Goal: Task Accomplishment & Management: Complete application form

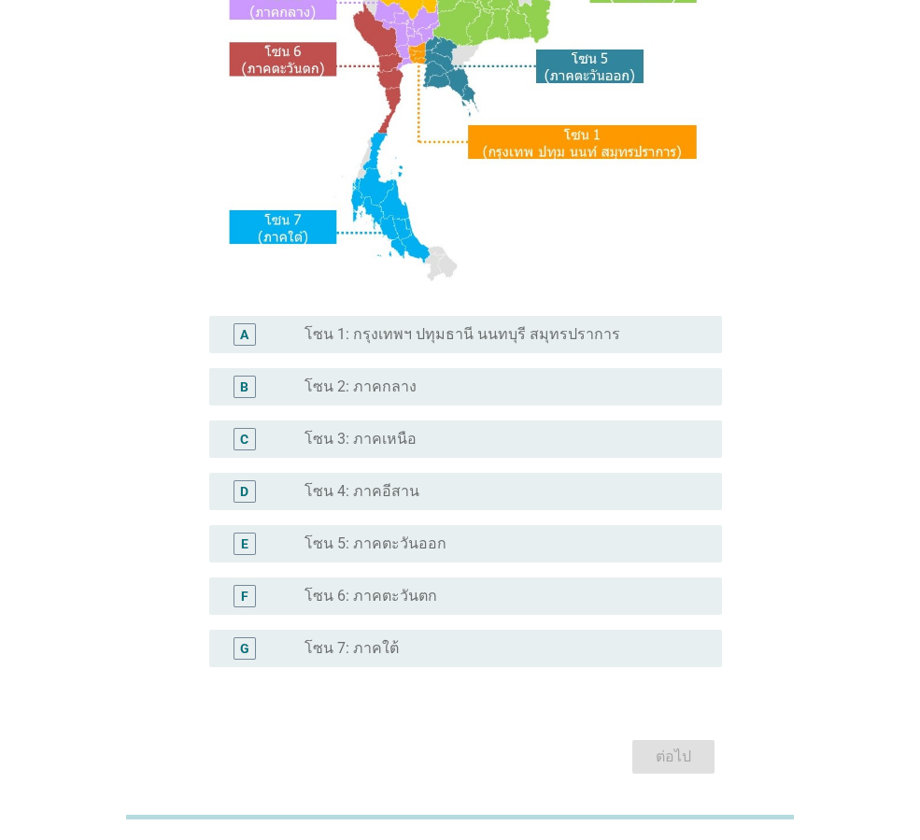
scroll to position [351, 0]
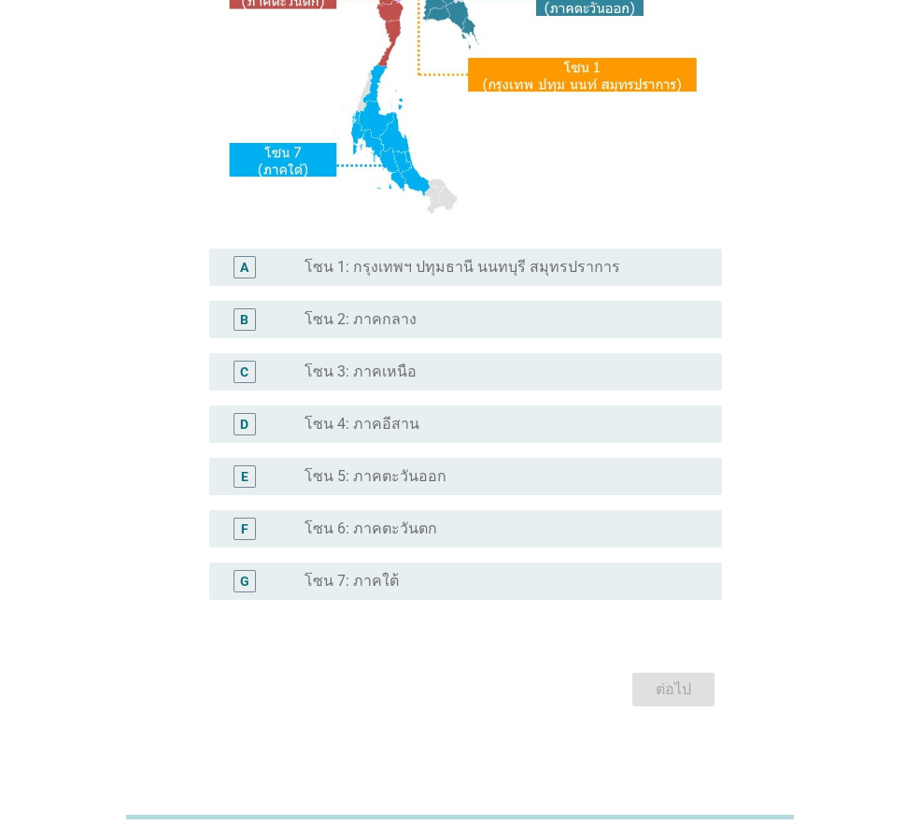
click at [387, 326] on label "โซน 2: ภาคกลาง" at bounding box center [360, 319] width 112 height 19
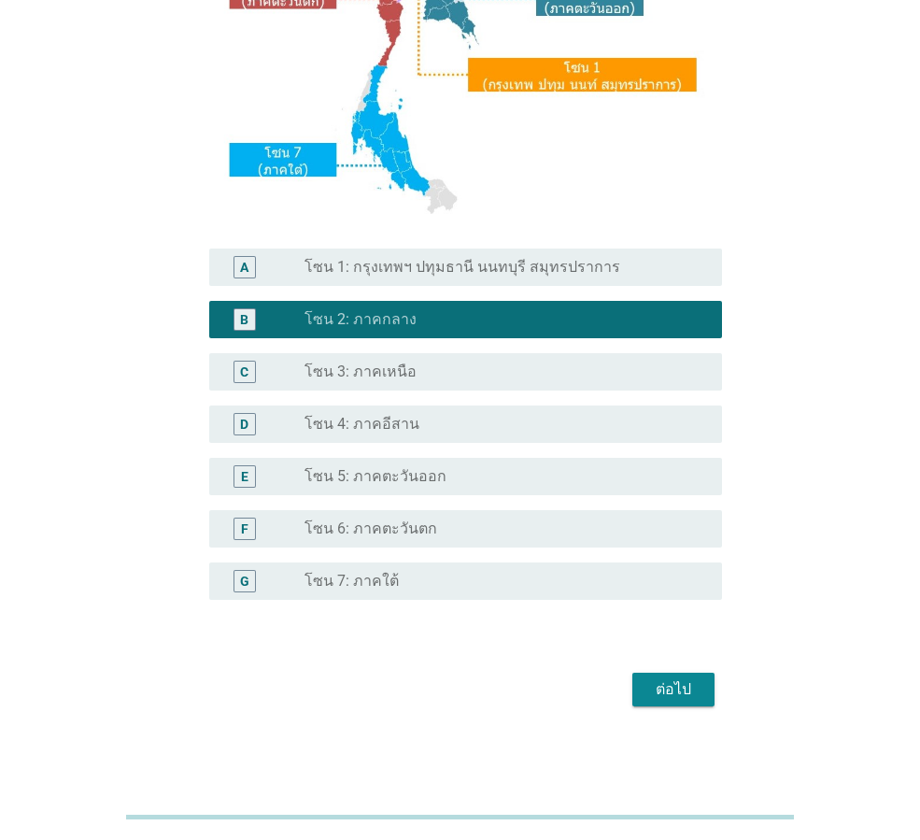
click at [671, 720] on div "S1. ปัจจุบัน คุณอาศัยอยู่ในภาคใดเป็นหลัก? A radio_button_unchecked โซน 1: กรุงเ…" at bounding box center [460, 222] width 554 height 1010
click at [672, 692] on div "ต่อไป" at bounding box center [673, 689] width 52 height 22
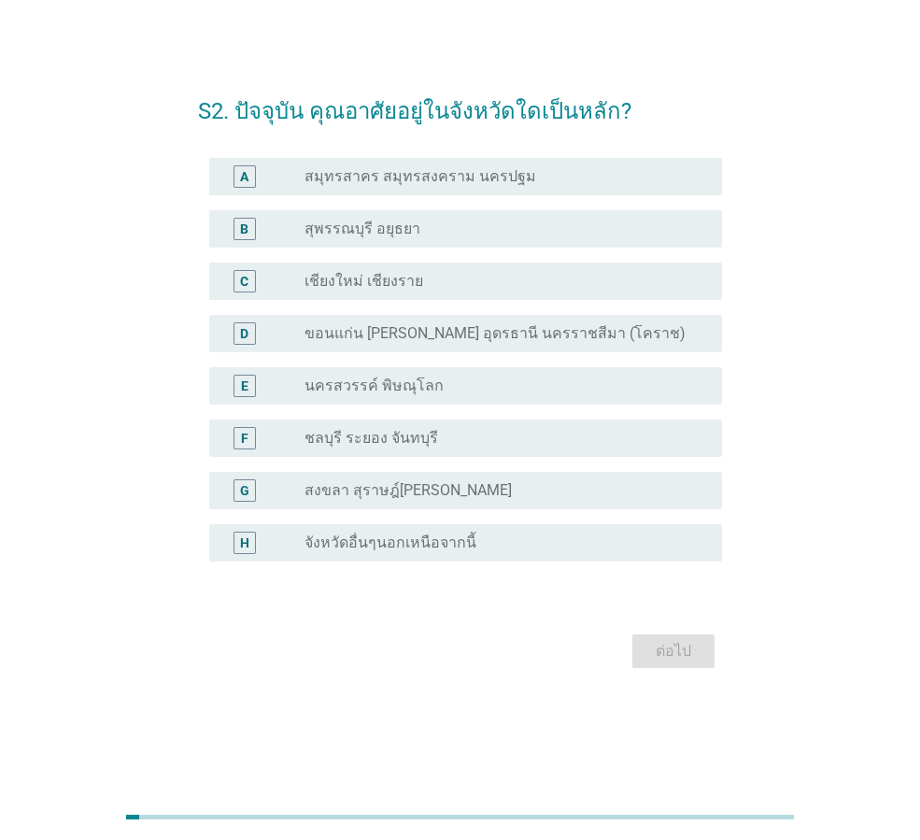
scroll to position [0, 0]
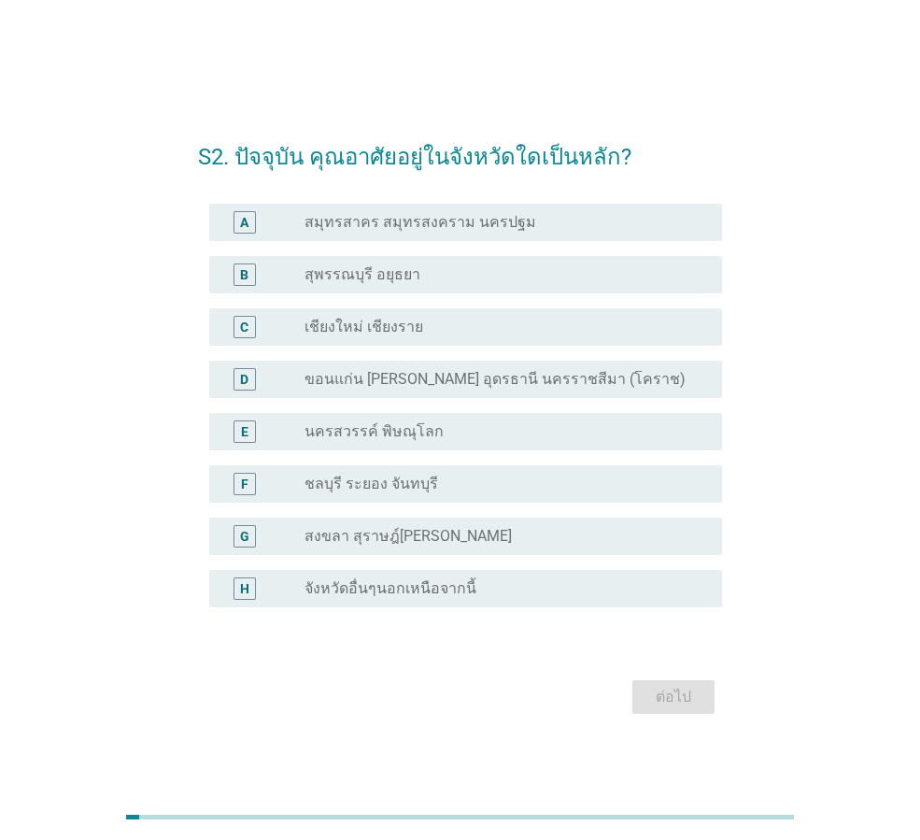
click at [482, 226] on label "สมุทรสาคร สมุทรสงคราม นครปฐม" at bounding box center [420, 222] width 232 height 19
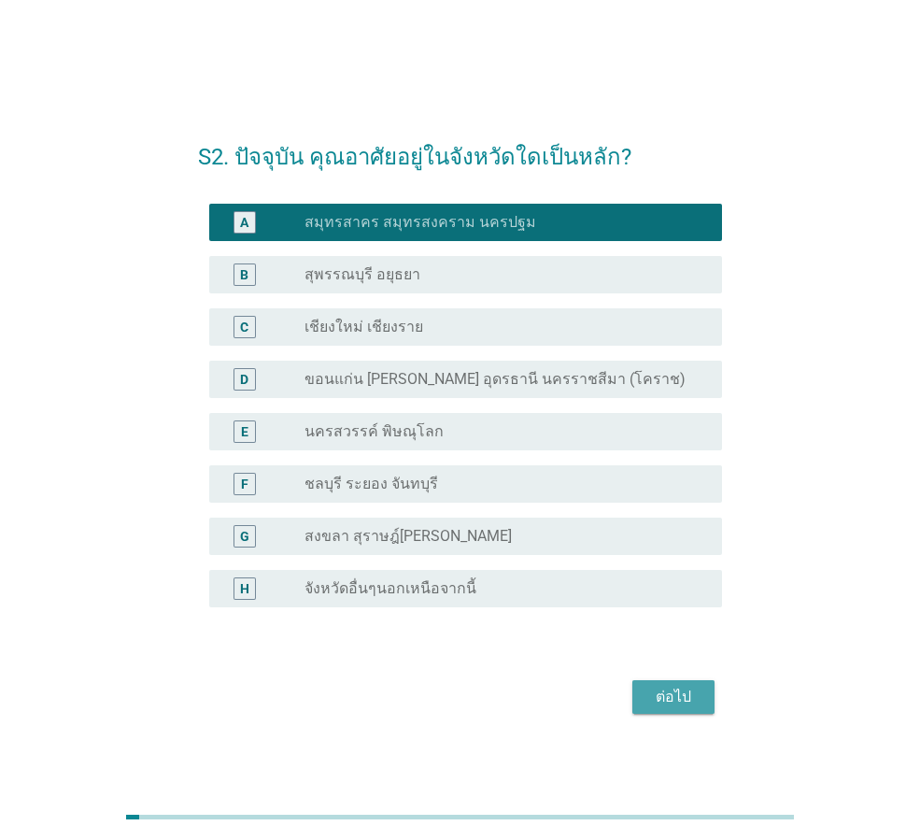
click at [670, 702] on div "ต่อไป" at bounding box center [673, 697] width 52 height 22
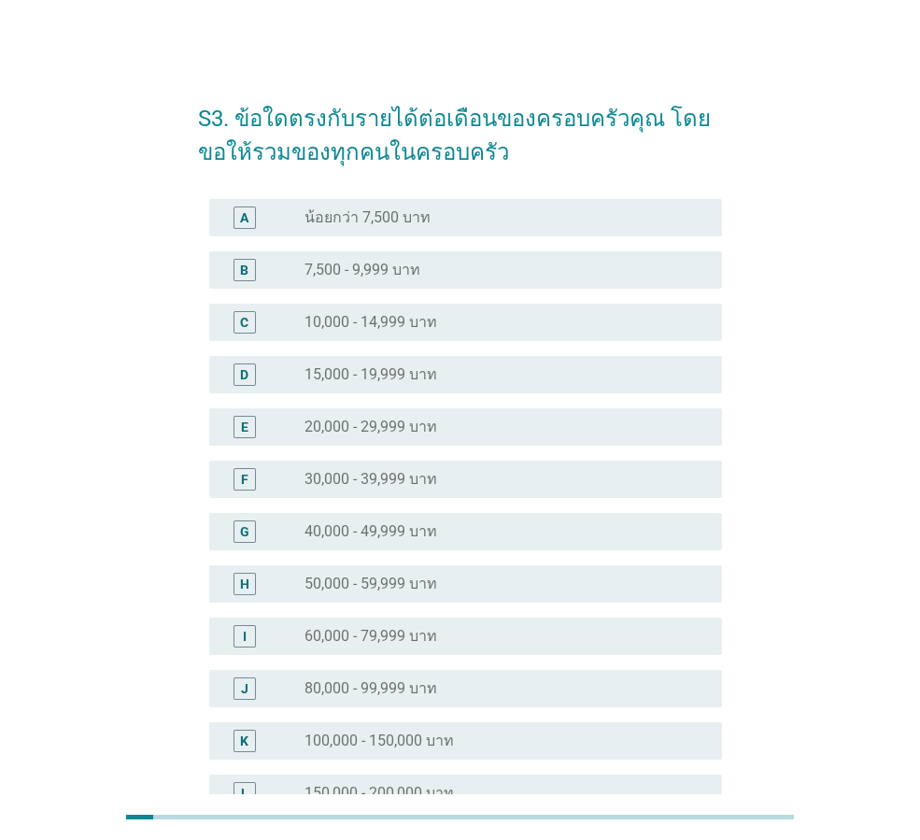
click at [418, 522] on label "40,000 - 49,999 บาท" at bounding box center [370, 531] width 133 height 19
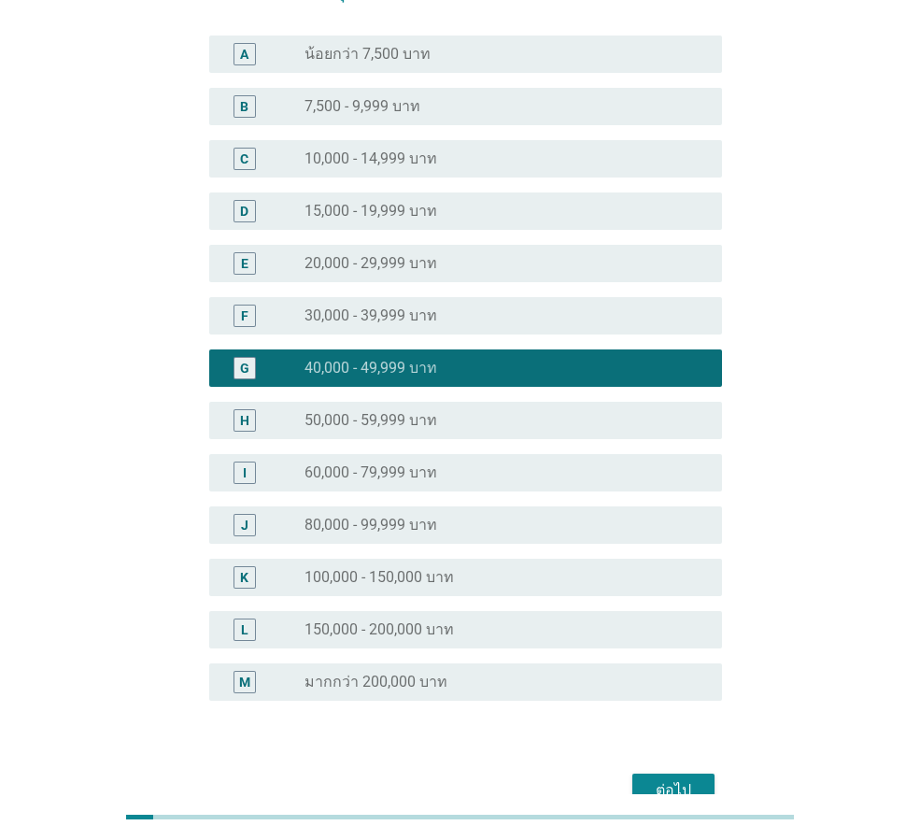
scroll to position [264, 0]
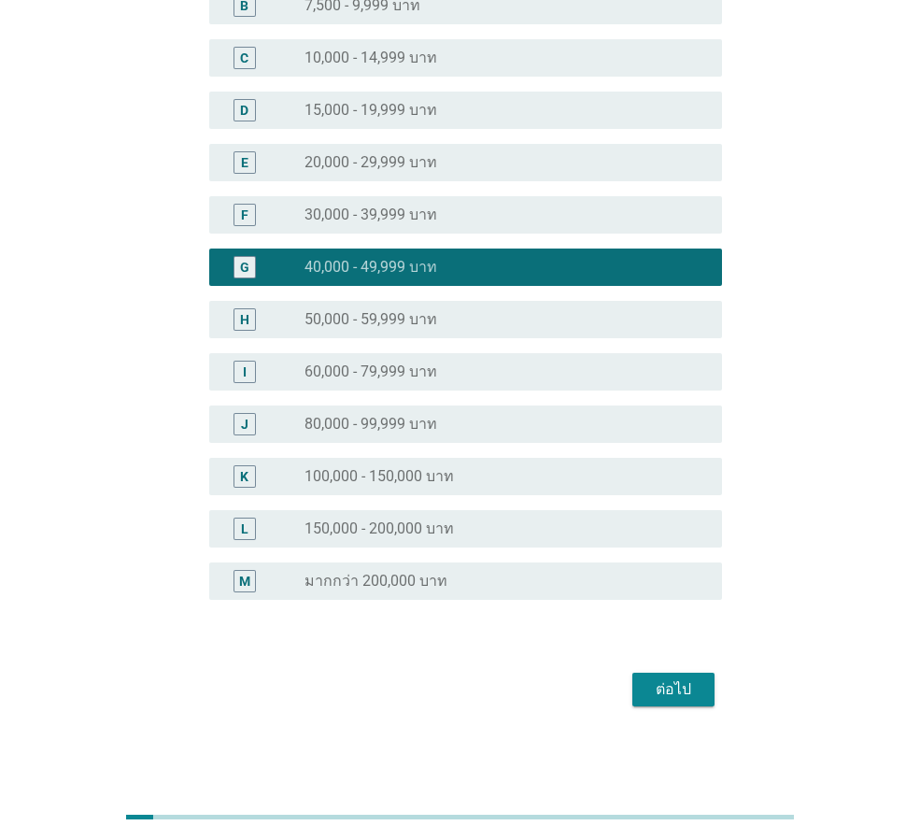
click at [688, 693] on div "ต่อไป" at bounding box center [673, 689] width 52 height 22
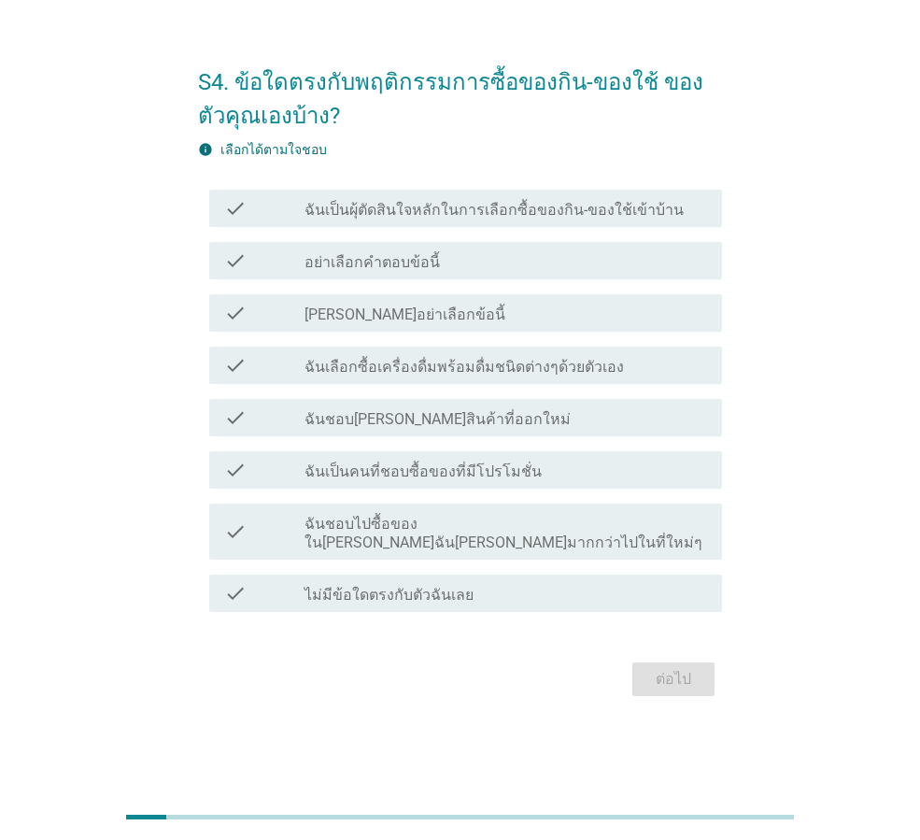
scroll to position [0, 0]
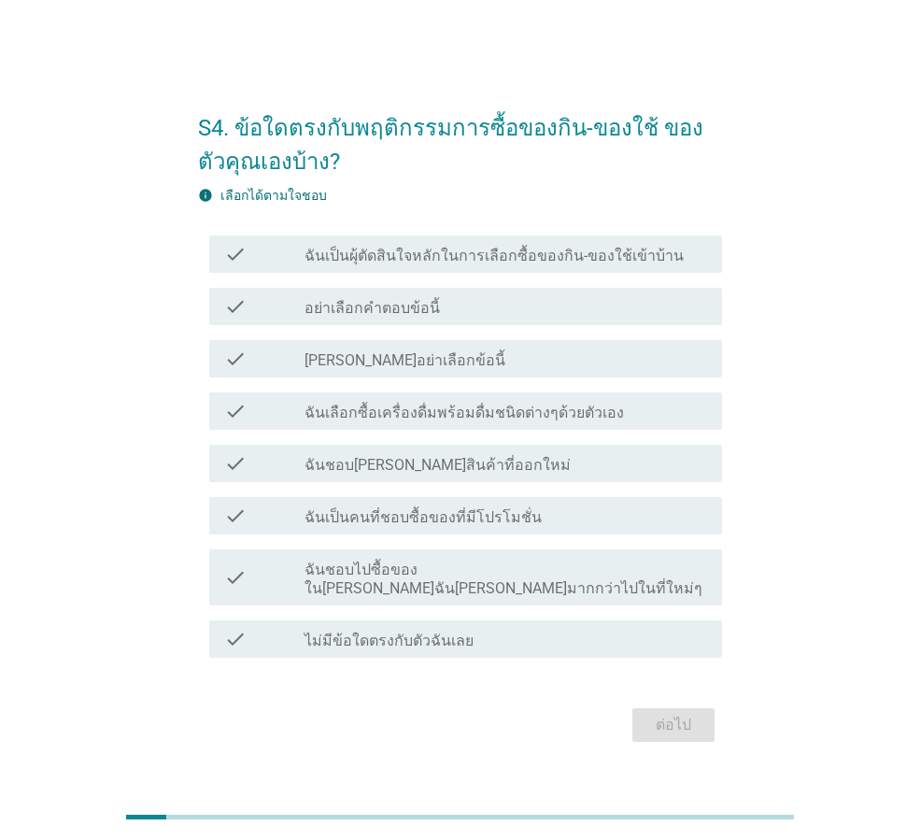
click at [339, 265] on label "ฉันเป็นผุ้ตัดสินใจหลักในการเลือกซื้อของกิน-ของใช้เข้าบ้าน" at bounding box center [493, 256] width 379 height 19
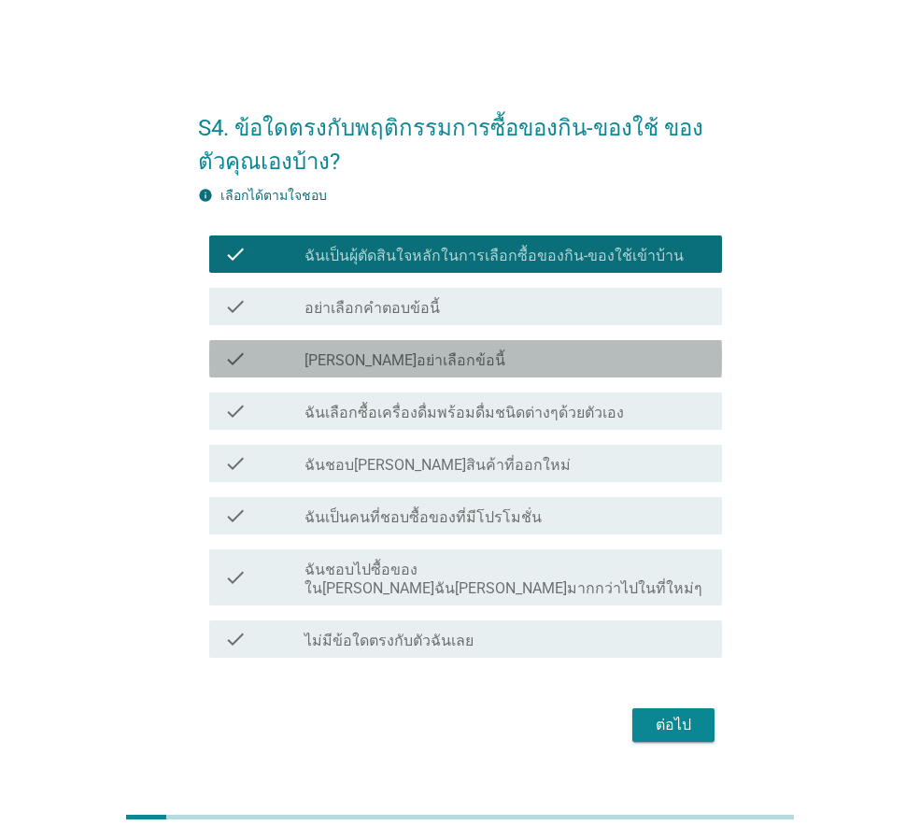
click at [465, 369] on div "check_box_outline_blank กรุณาอย่าเลือกข้อนี้" at bounding box center [505, 358] width 403 height 22
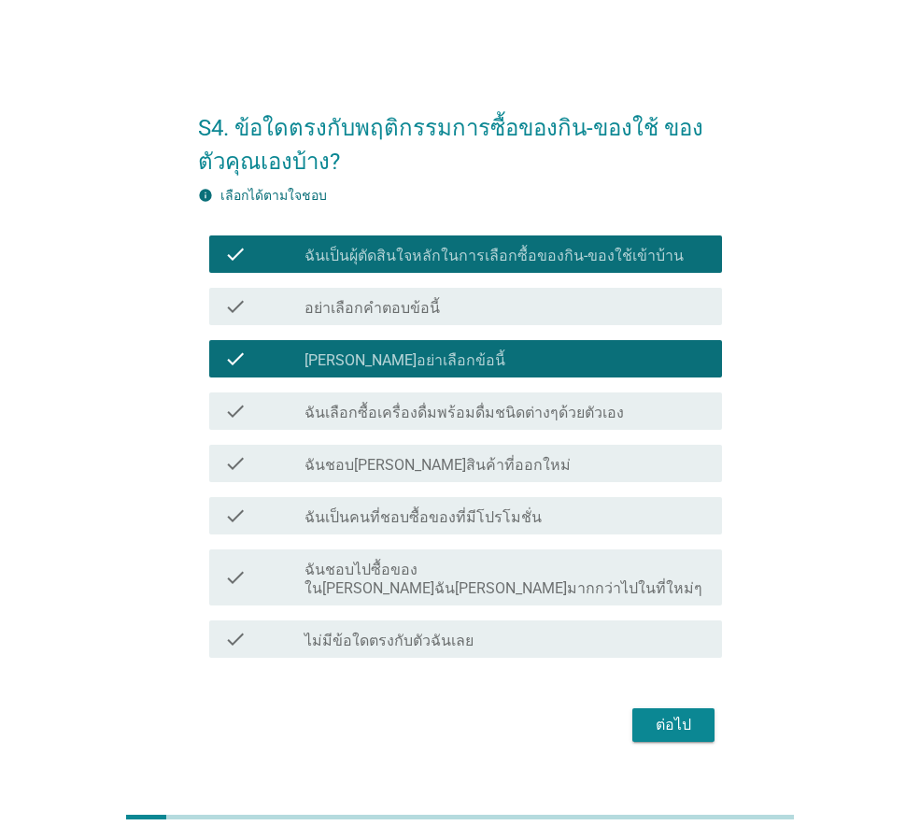
click at [461, 422] on label "ฉันเลือกซื้อเครื่องดื่มพร้อมดื่มชนิดต่างๆด้วยตัวเอง" at bounding box center [463, 412] width 319 height 19
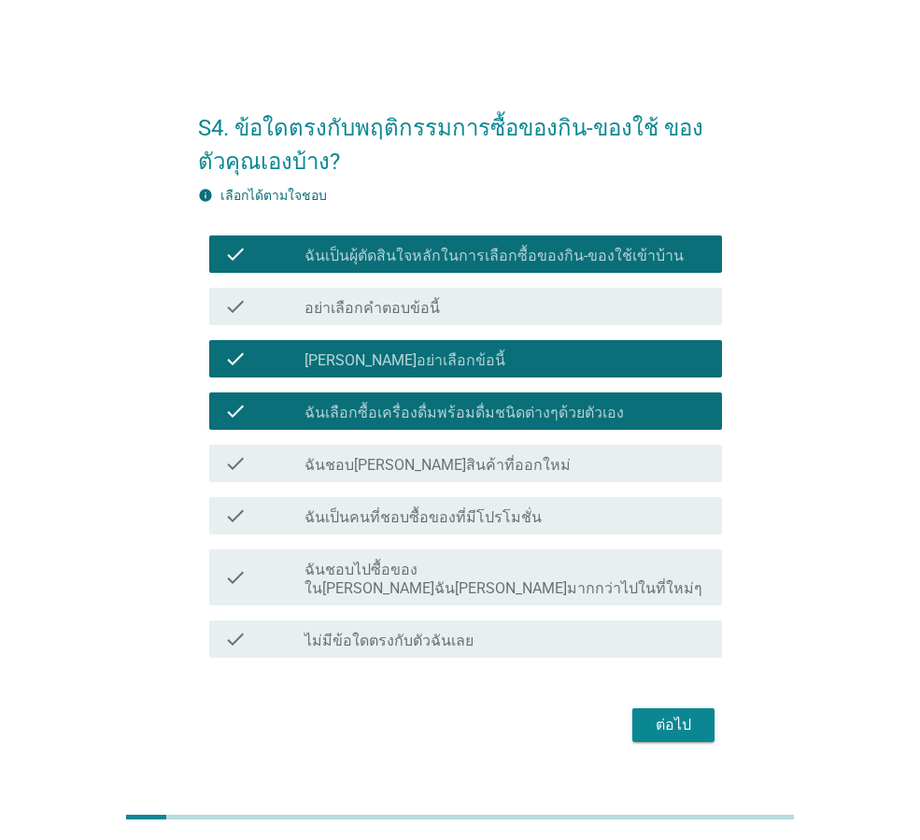
click at [421, 523] on label "ฉันเป็นคนที่ชอบซื้อของที่มีโปรโมชั่น" at bounding box center [422, 517] width 237 height 19
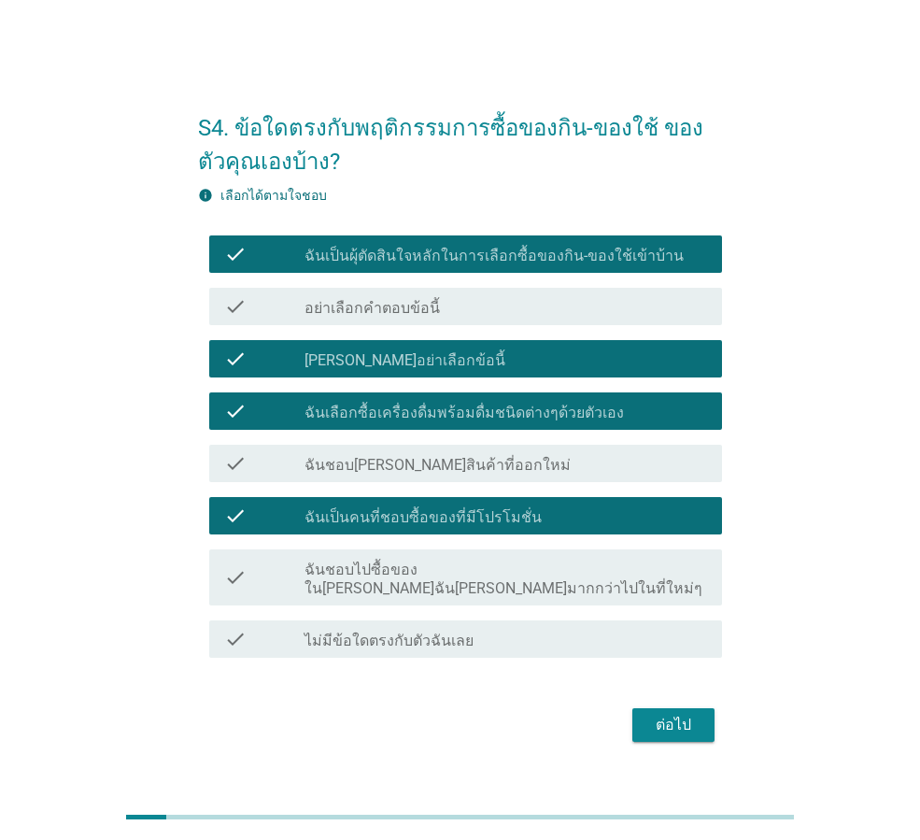
click at [678, 714] on div "ต่อไป" at bounding box center [673, 725] width 52 height 22
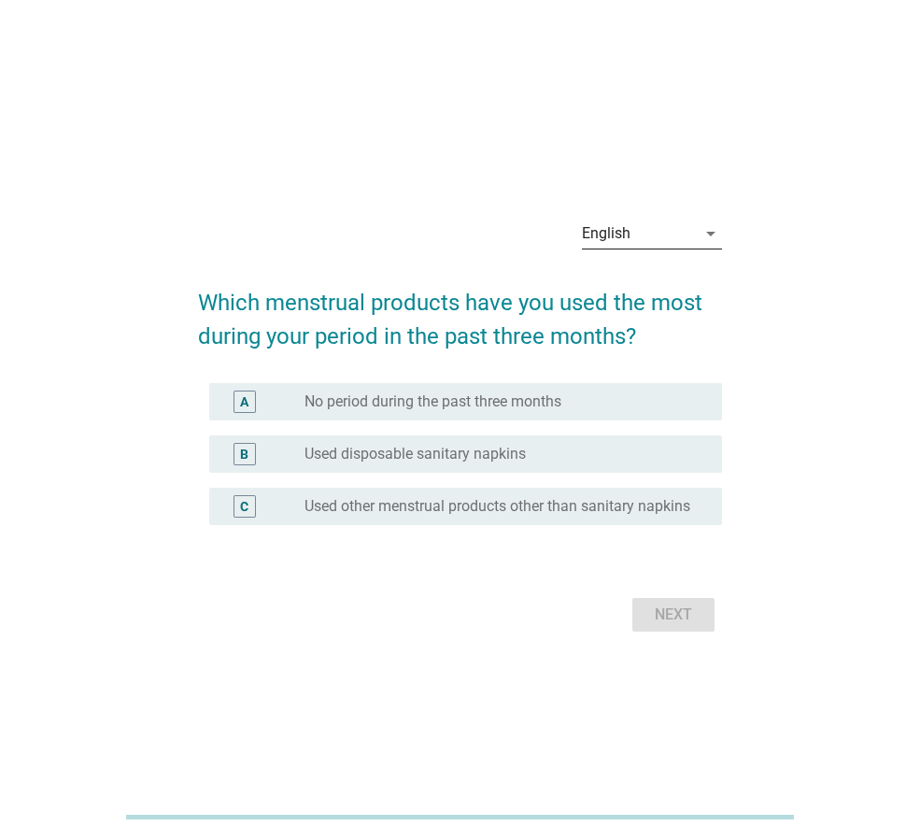
click at [710, 228] on icon "arrow_drop_down" at bounding box center [711, 233] width 22 height 22
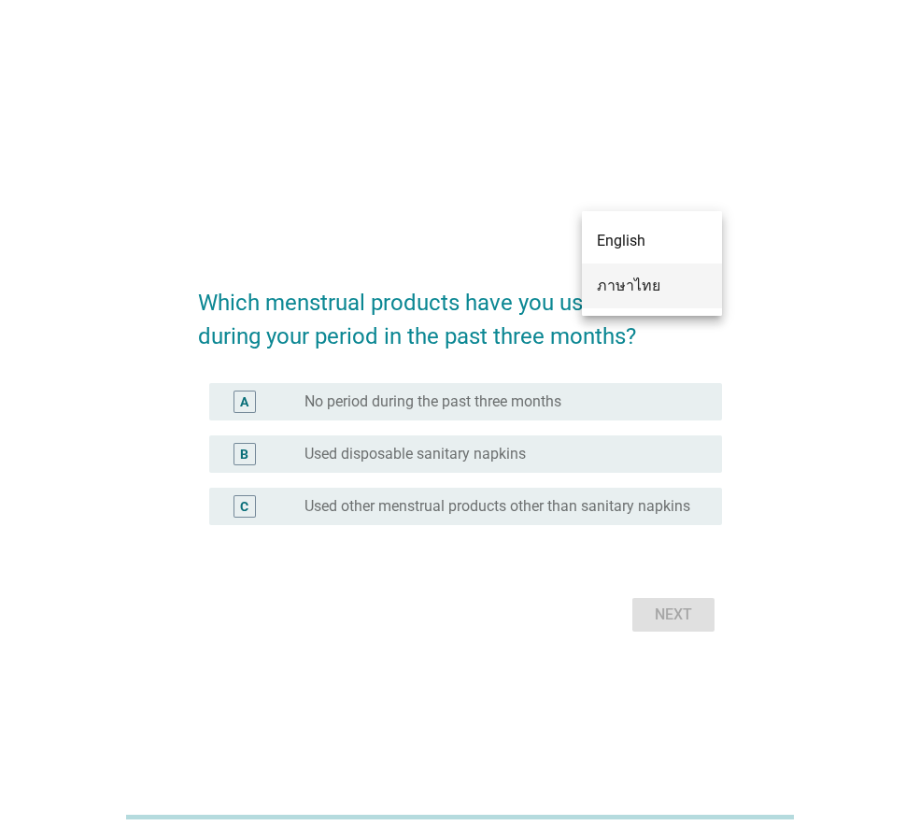
click at [664, 278] on div "ภาษาไทย" at bounding box center [652, 286] width 110 height 22
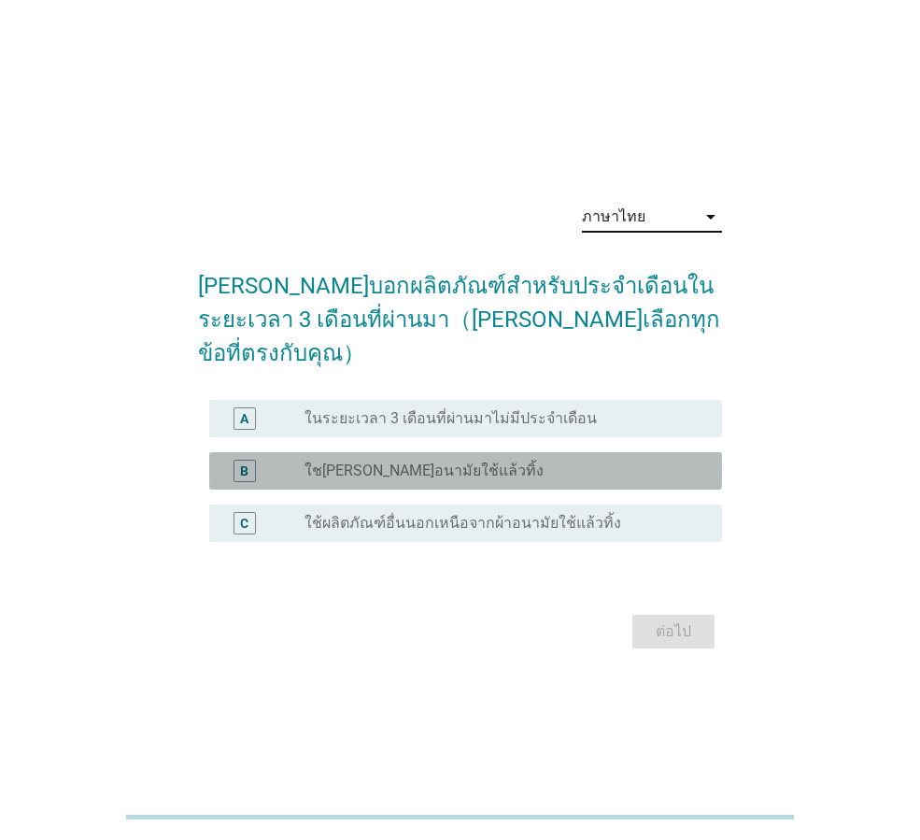
click at [356, 461] on label "ใช[PERSON_NAME]อนามัยใช้แล้วทิ้ง" at bounding box center [423, 470] width 239 height 19
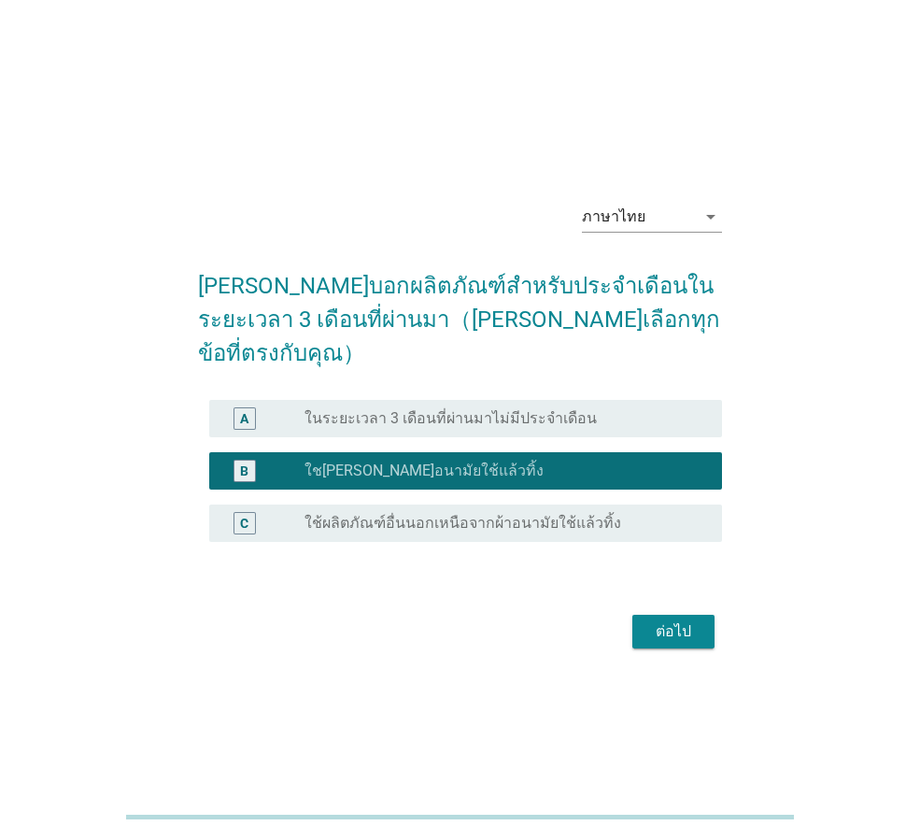
click at [677, 620] on div "ต่อไป" at bounding box center [673, 631] width 52 height 22
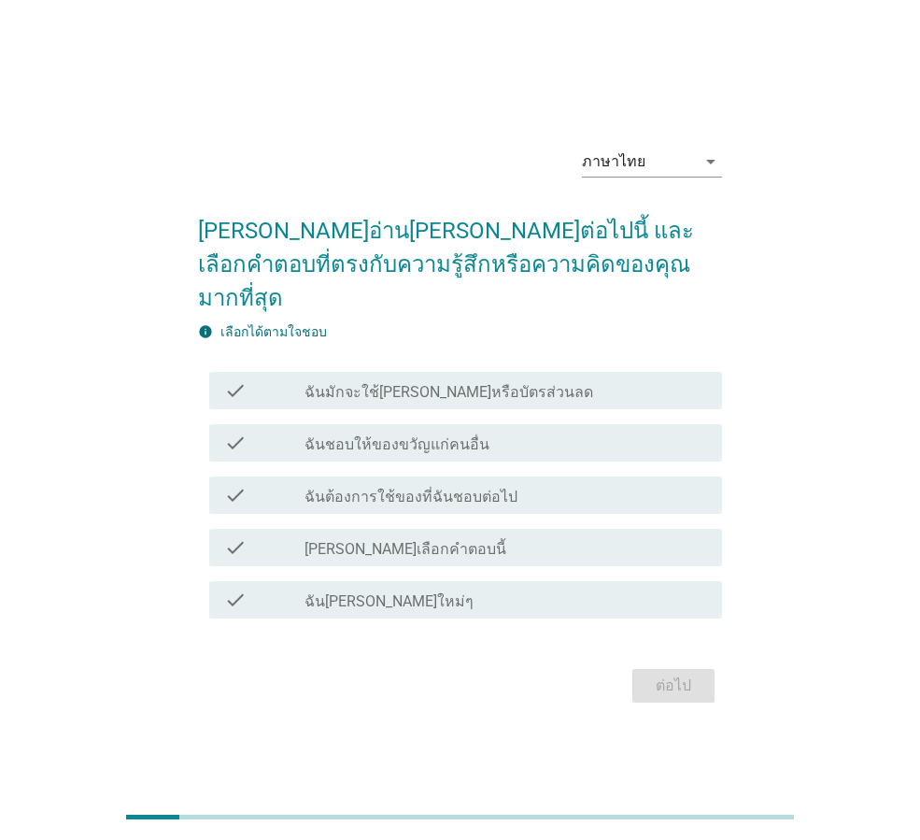
click at [488, 383] on label "ฉันมักจะใช้[PERSON_NAME]หรือบัตรส่วนลด" at bounding box center [448, 392] width 289 height 19
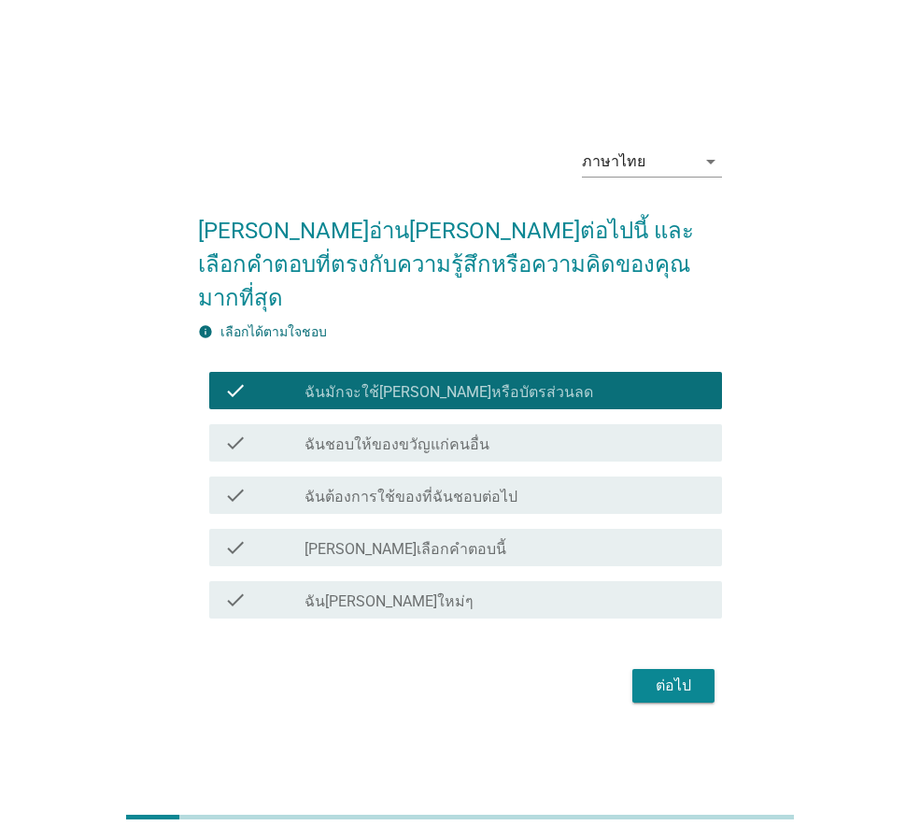
click at [507, 432] on div "check_box_outline_blank ฉันชอบให้ของขวัญแก่คนอื่น" at bounding box center [505, 443] width 403 height 22
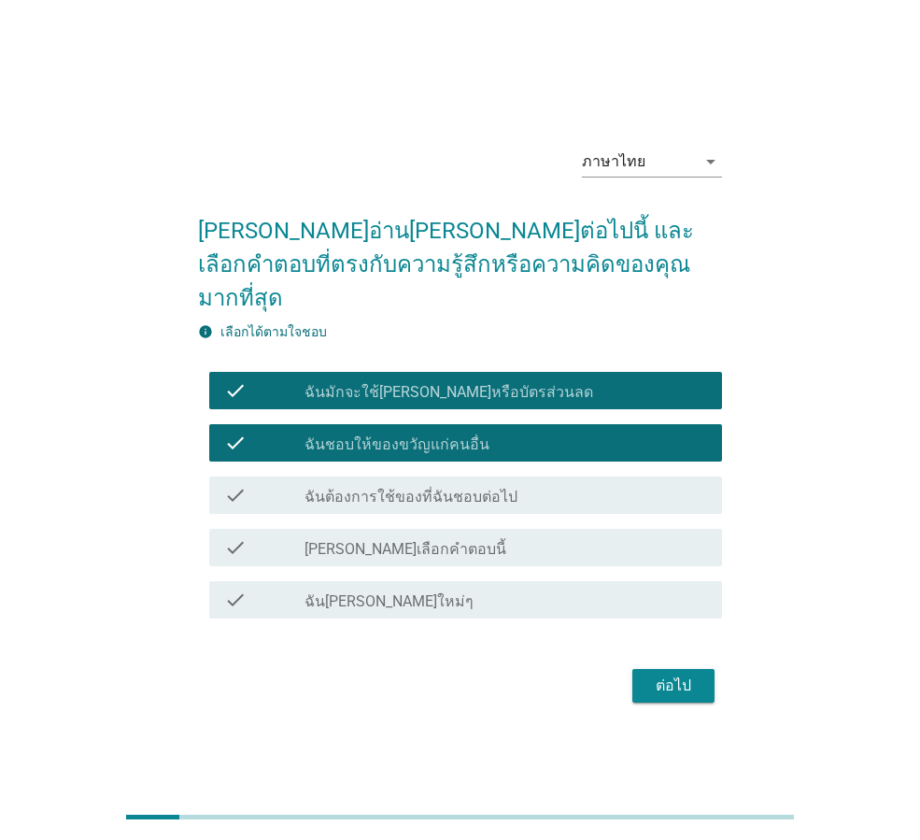
click at [540, 486] on div "check_box_outline_blank ฉันต้องการใช้ของที่ฉันชอบต่อไป" at bounding box center [505, 495] width 403 height 22
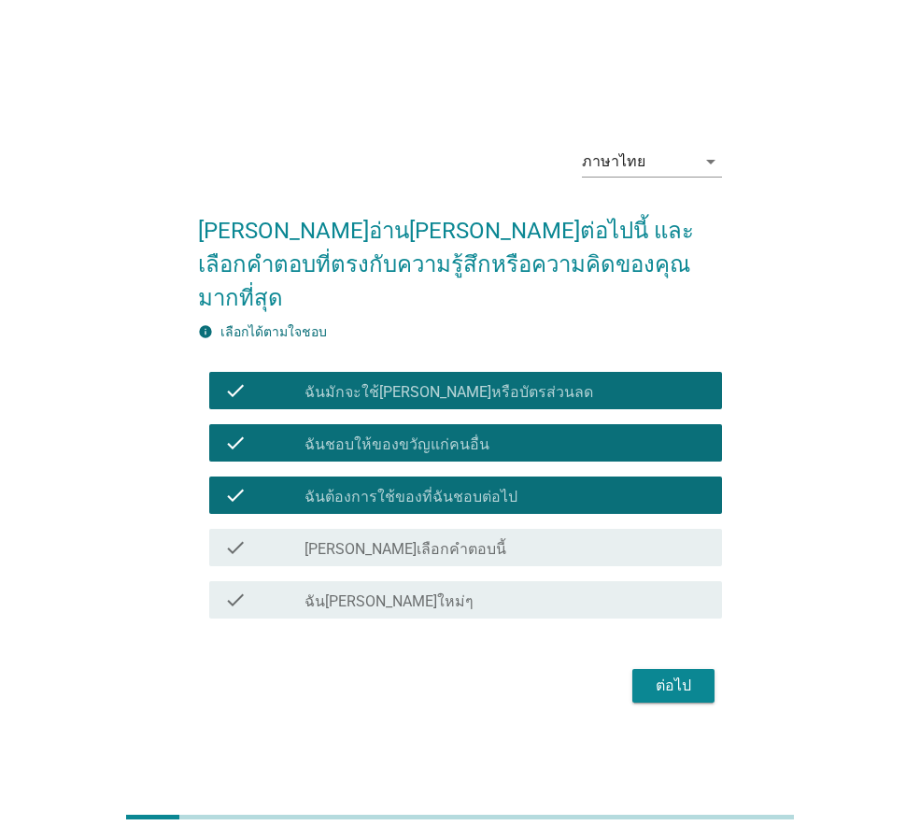
click at [670, 674] on div "ต่อไป" at bounding box center [673, 685] width 52 height 22
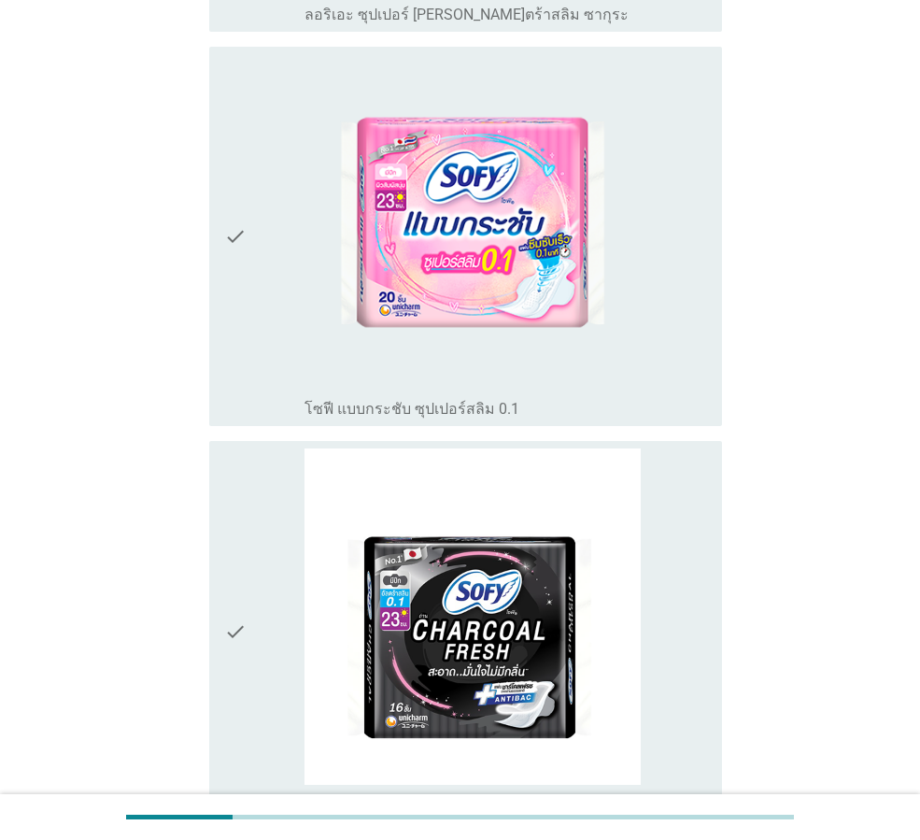
scroll to position [3070, 0]
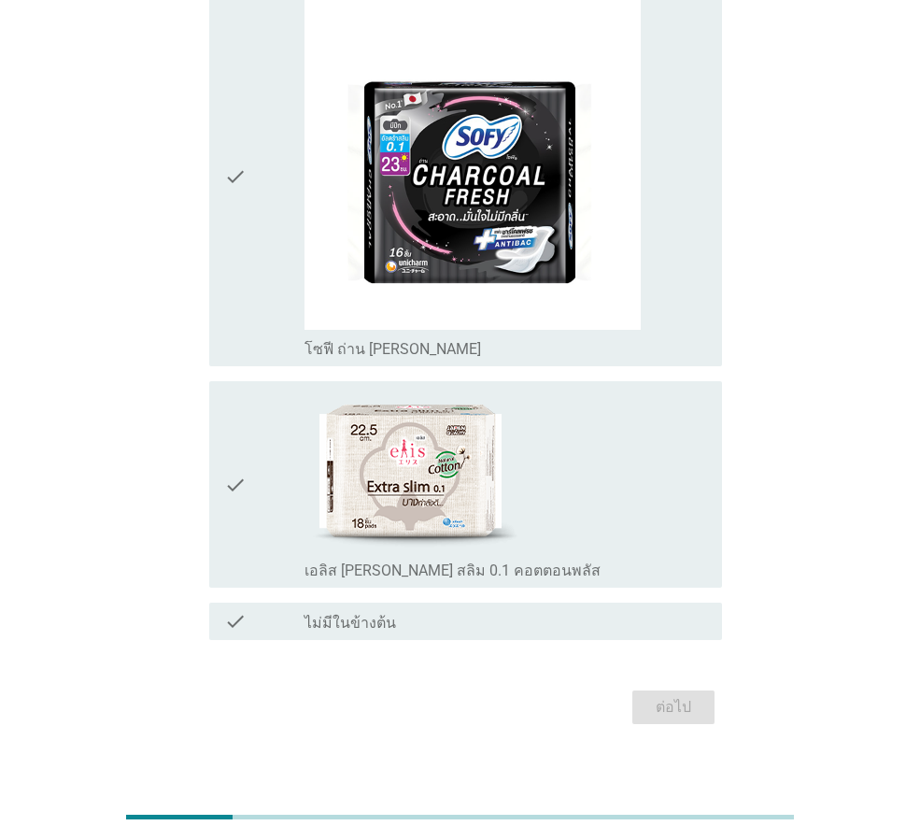
click at [302, 610] on div "check" at bounding box center [264, 621] width 80 height 22
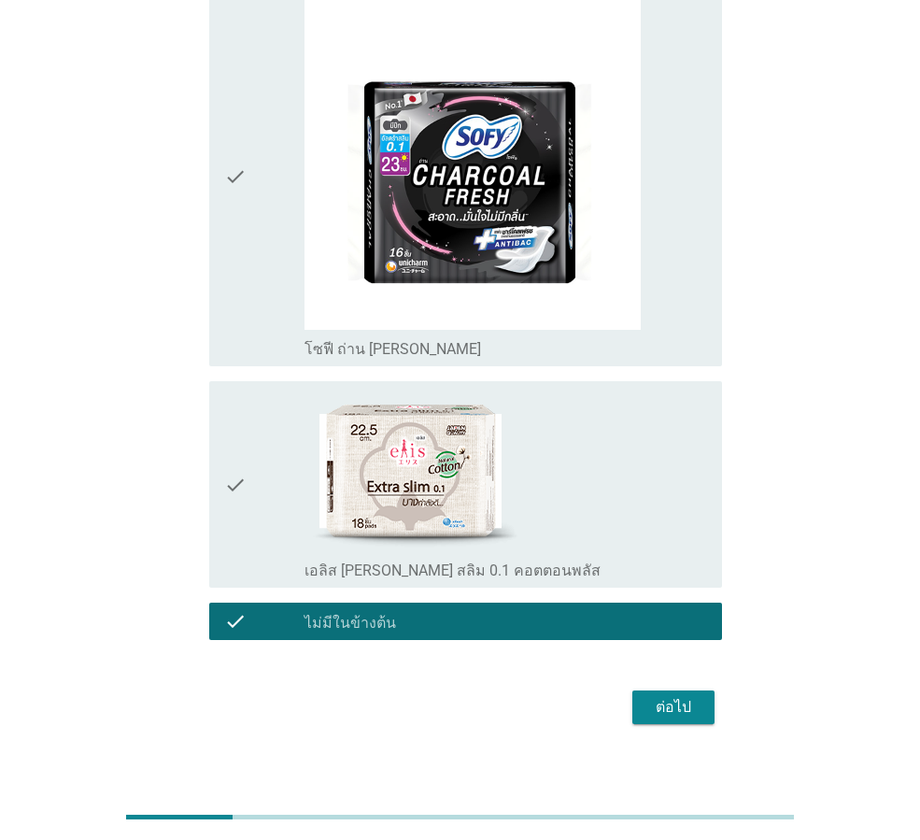
click at [658, 696] on div "ต่อไป" at bounding box center [673, 707] width 52 height 22
